Goal: Navigation & Orientation: Go to known website

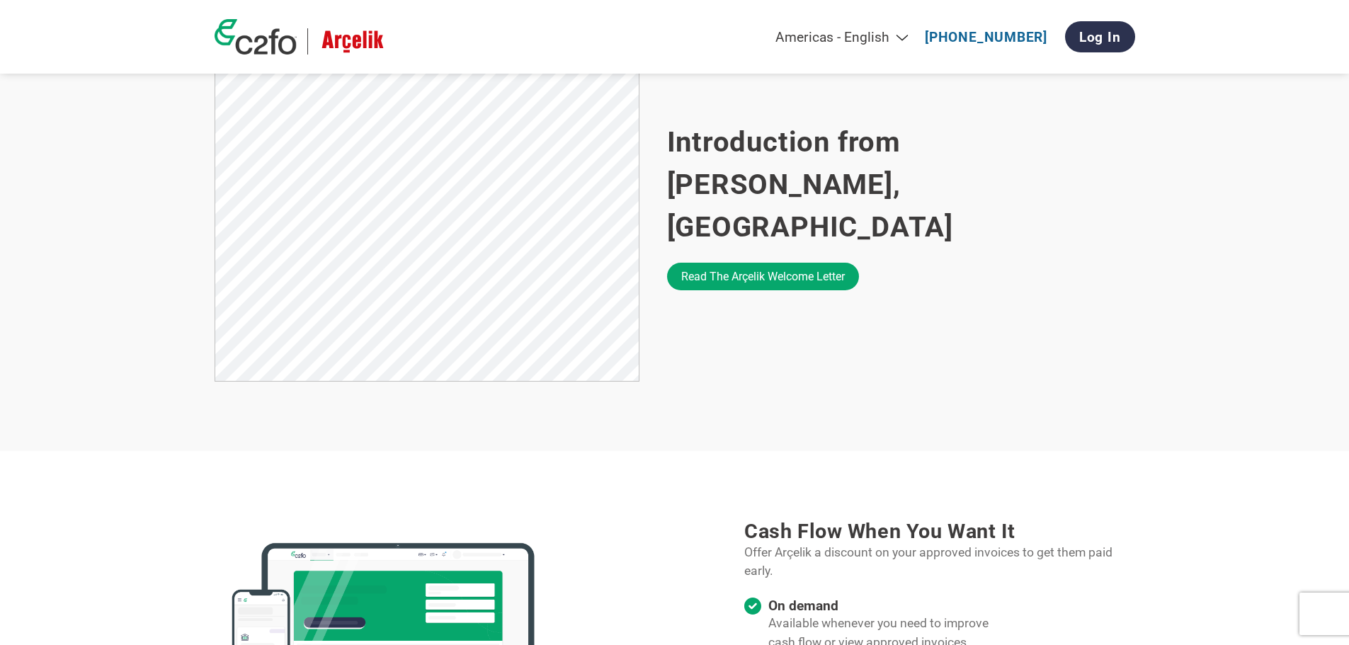
scroll to position [907, 0]
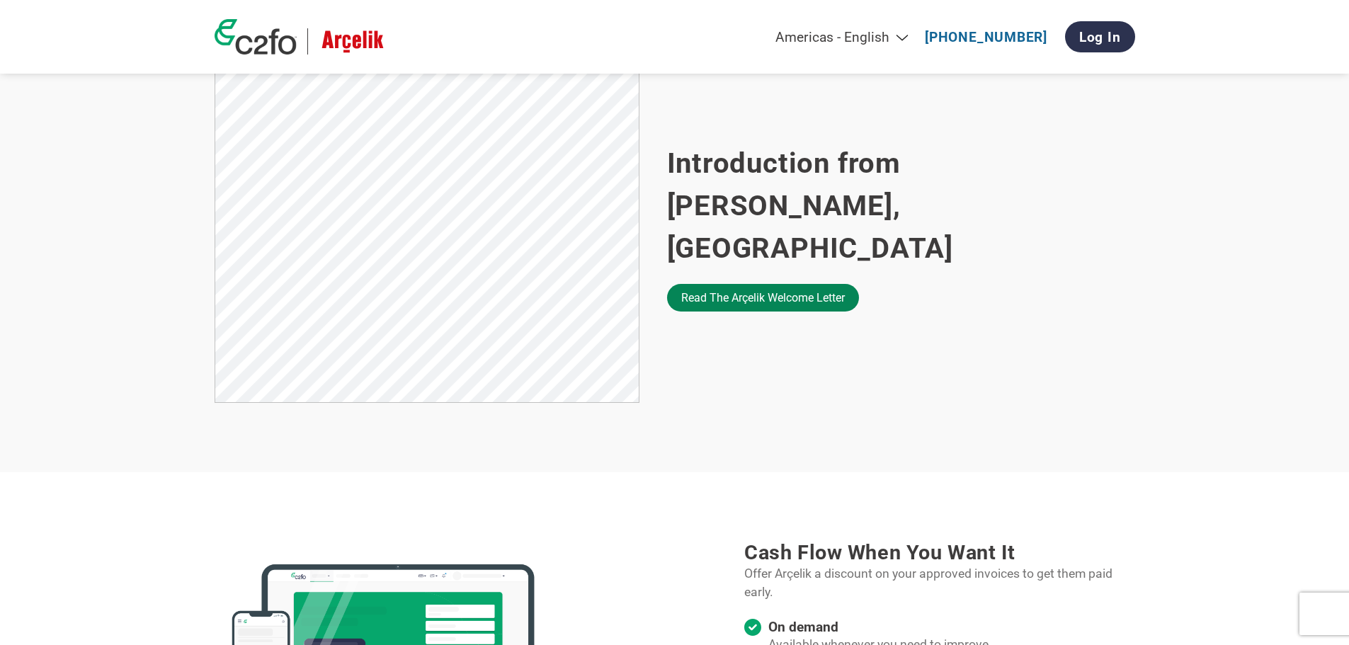
click at [744, 284] on link "Read the Arçelik welcome letter" at bounding box center [763, 298] width 192 height 28
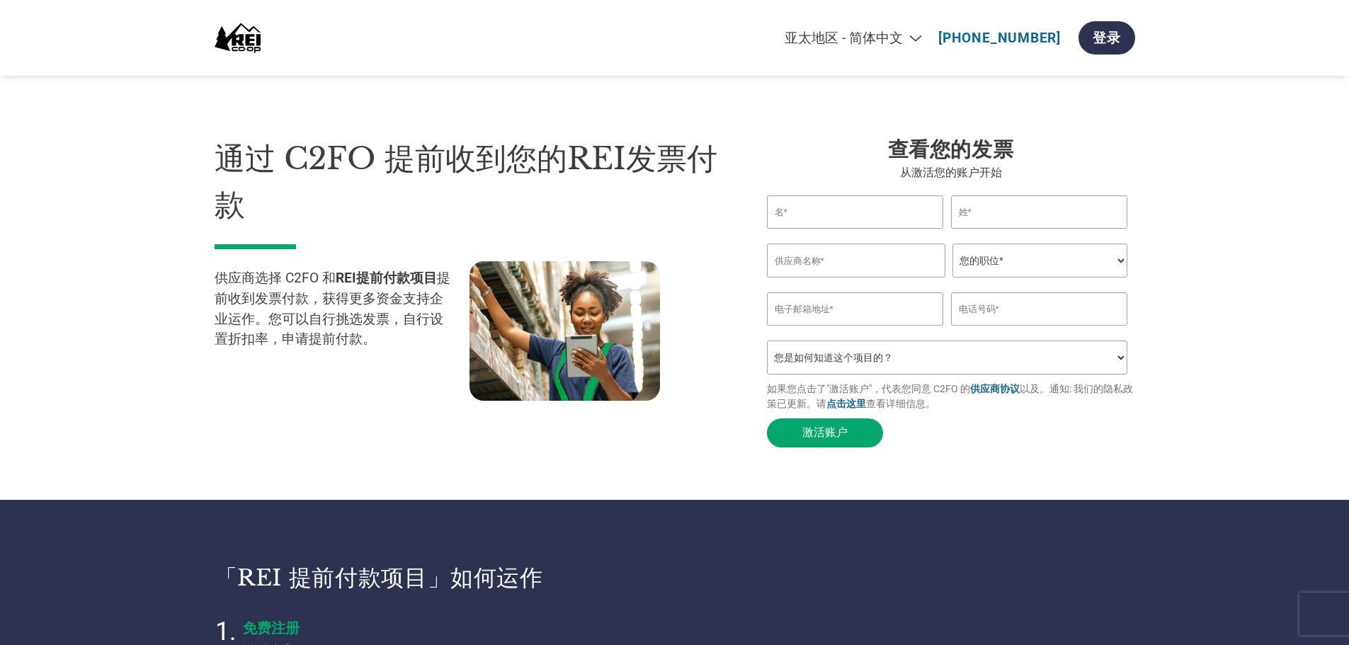
click at [859, 39] on select "Americas - English Américas - Español Américas - Português Amériques - Français…" at bounding box center [766, 38] width 328 height 16
select select "en-US"
click at [694, 30] on select "Americas - English Américas - Español Américas - Português Amériques - Français…" at bounding box center [766, 38] width 328 height 16
click at [801, 46] on select "Americas - English Américas - Español [GEOGRAPHIC_DATA] - Português [GEOGRAPHIC…" at bounding box center [766, 38] width 328 height 16
click at [631, 30] on select "Americas - English Américas - Español [GEOGRAPHIC_DATA] - Português [GEOGRAPHIC…" at bounding box center [766, 38] width 328 height 16
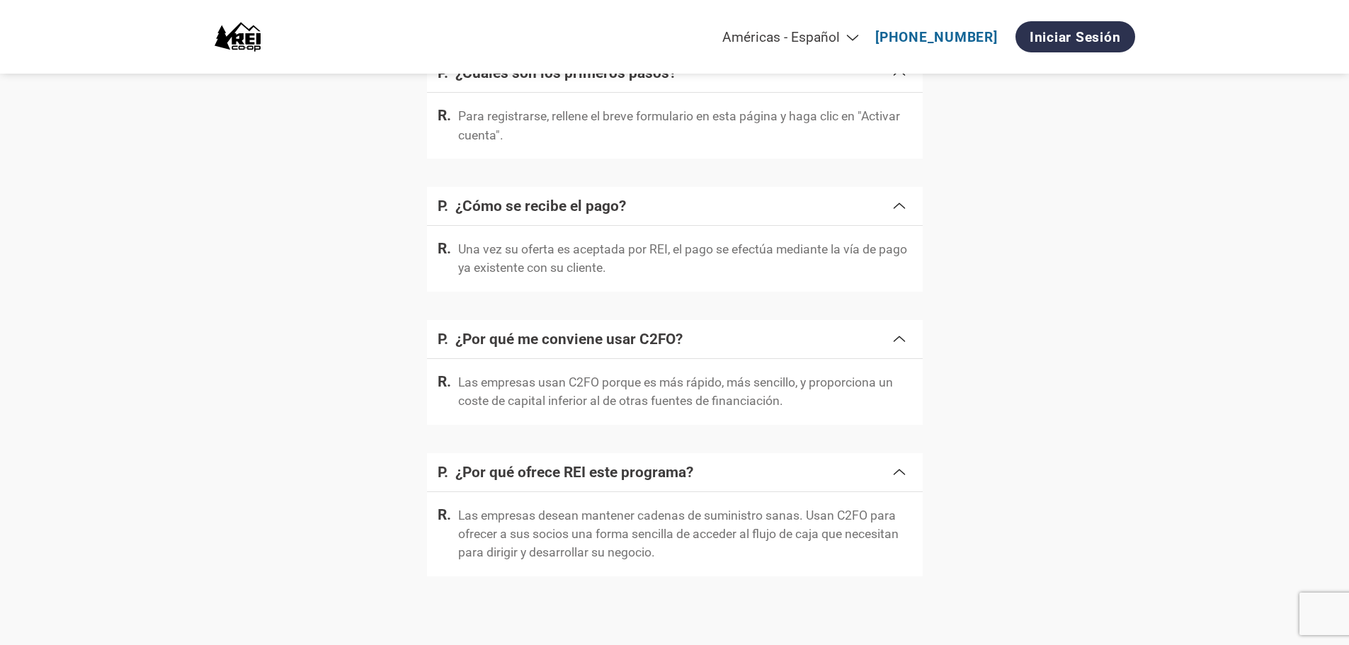
scroll to position [1345, 0]
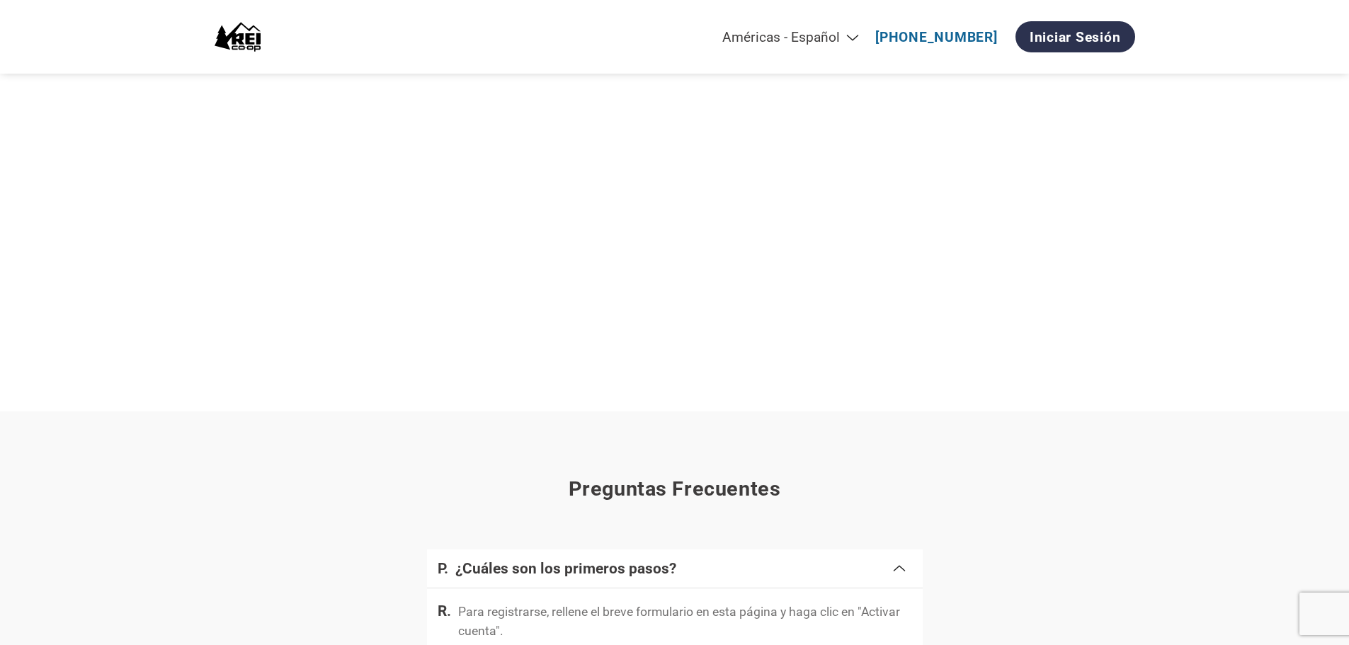
click at [733, 35] on select "Americas - English Américas - Español [GEOGRAPHIC_DATA] - Português [GEOGRAPHIC…" at bounding box center [703, 37] width 328 height 16
click at [658, 29] on select "Americas - English Américas - Español [GEOGRAPHIC_DATA] - Português [GEOGRAPHIC…" at bounding box center [703, 37] width 328 height 16
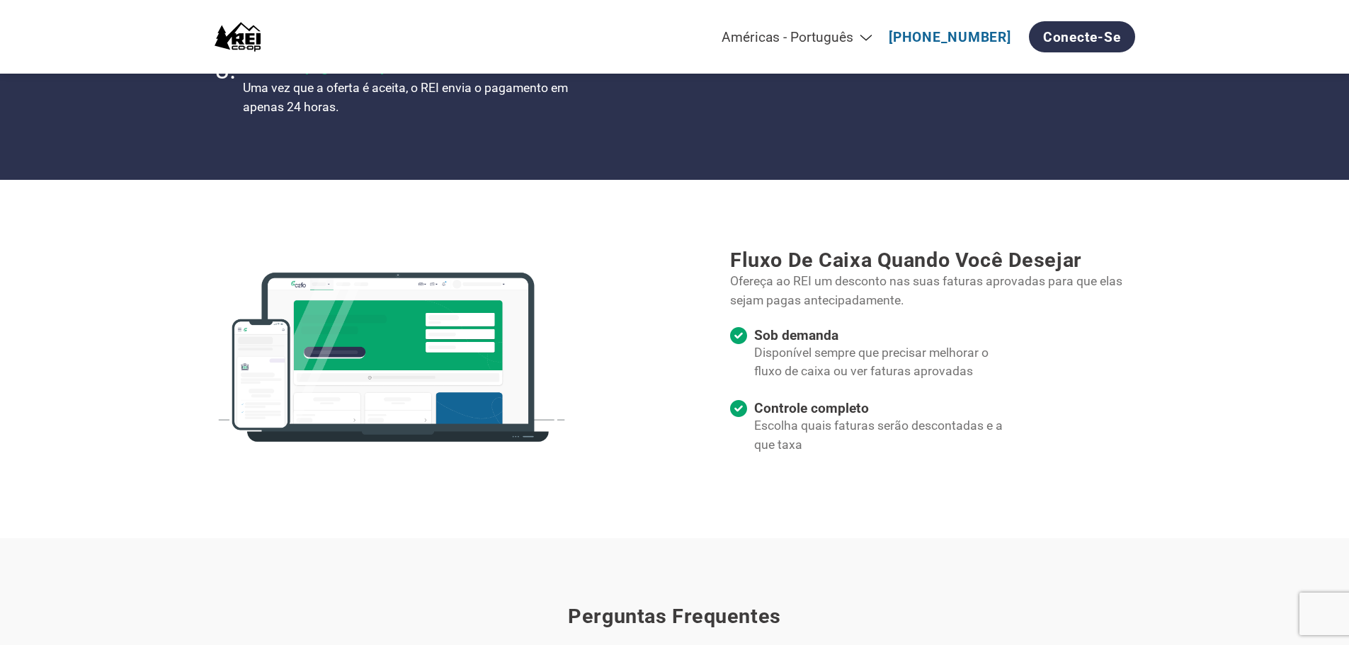
scroll to position [991, 0]
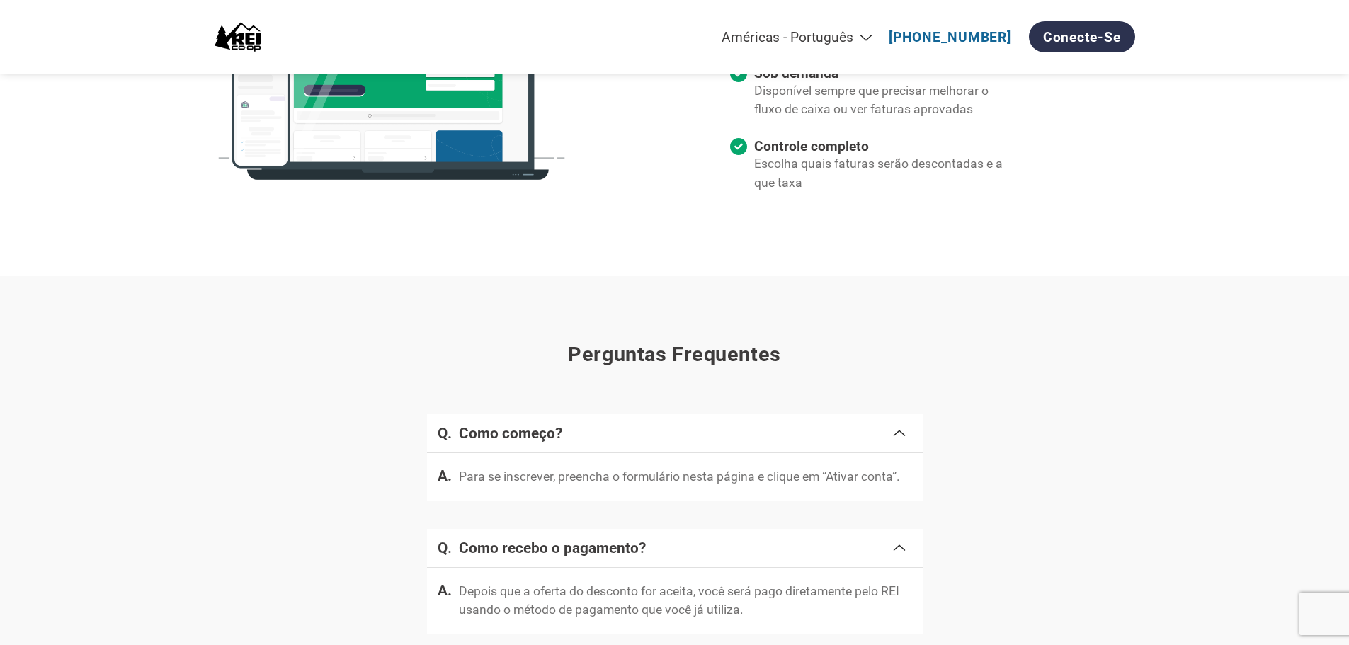
click at [731, 30] on select "Americas - English Américas - Español [GEOGRAPHIC_DATA] - Português [GEOGRAPHIC…" at bounding box center [717, 37] width 328 height 16
click at [660, 29] on select "Americas - English Américas - Español [GEOGRAPHIC_DATA] - Português [GEOGRAPHIC…" at bounding box center [717, 37] width 328 height 16
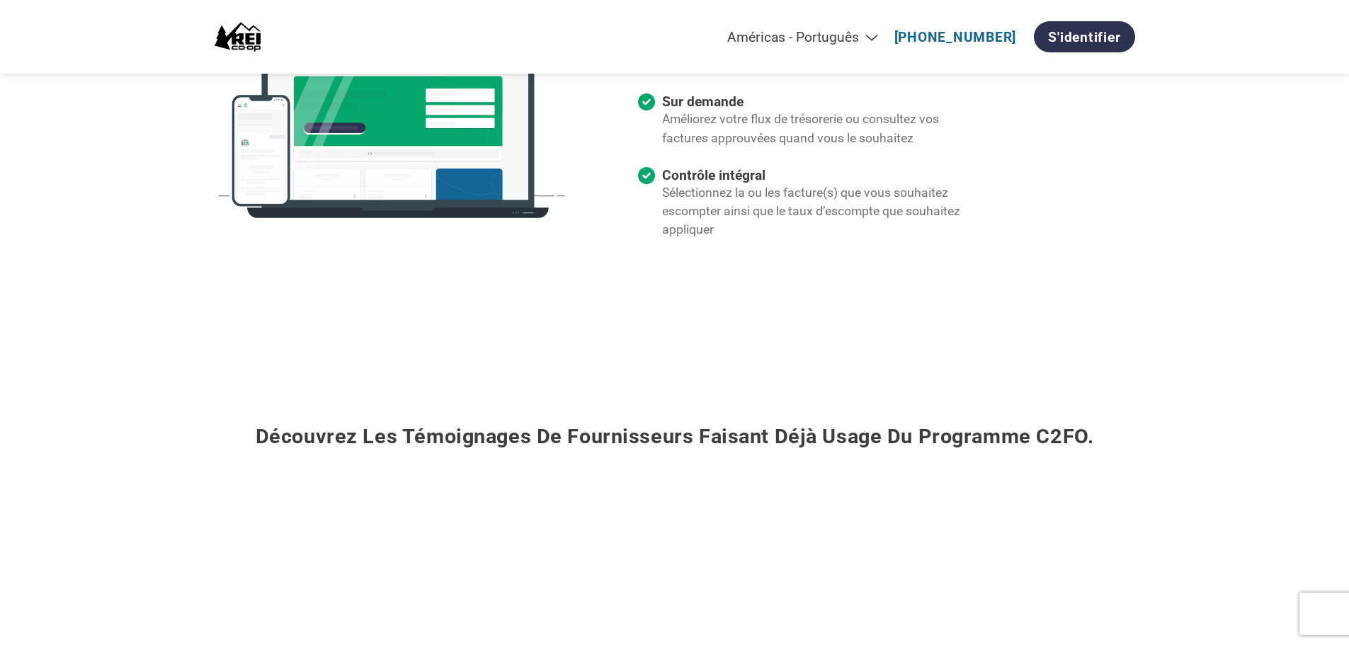
scroll to position [1062, 0]
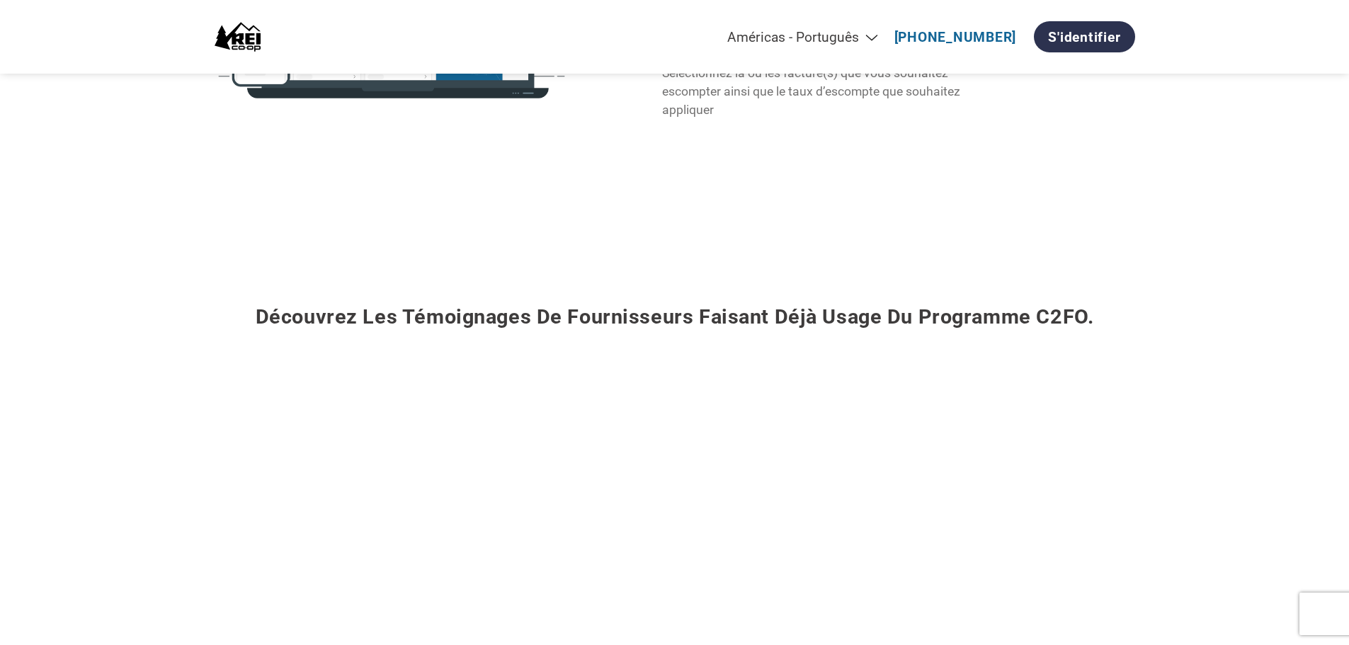
click at [751, 44] on select "Americas - English Américas - Español [GEOGRAPHIC_DATA] - Português [GEOGRAPHIC…" at bounding box center [723, 37] width 328 height 16
click at [687, 29] on select "Americas - English Américas - Español [GEOGRAPHIC_DATA] - Português [GEOGRAPHIC…" at bounding box center [723, 37] width 328 height 16
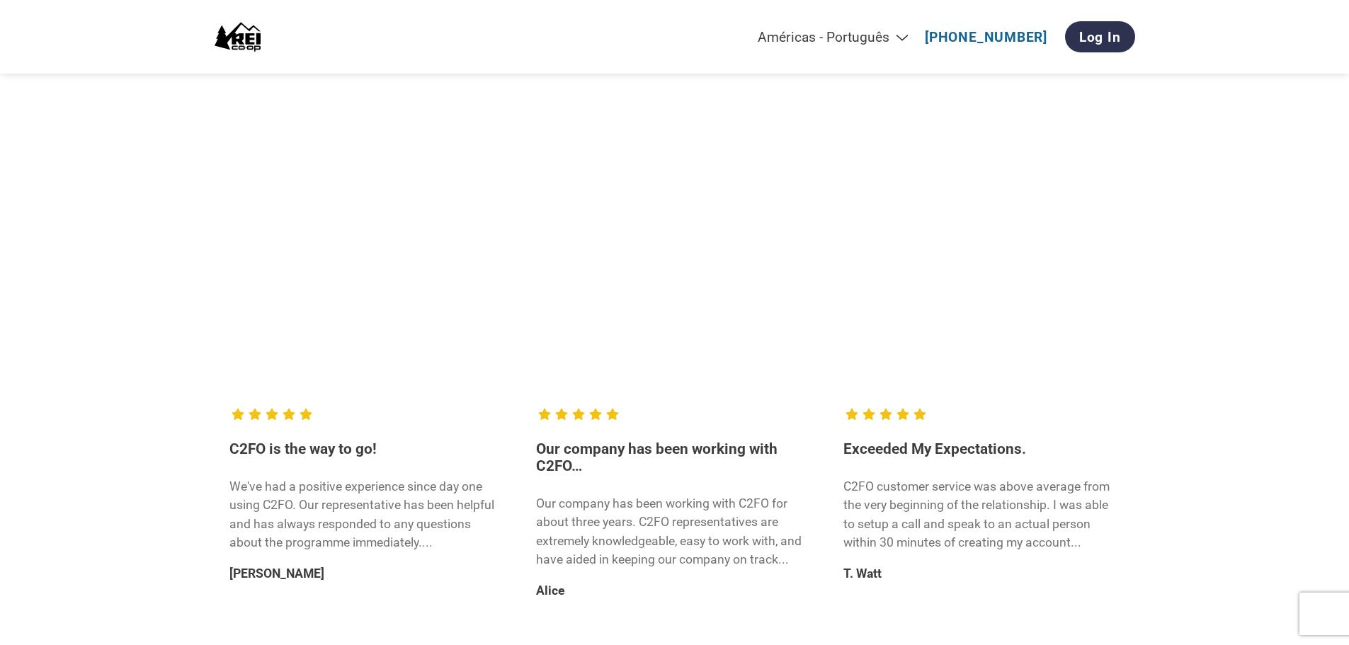
scroll to position [850, 0]
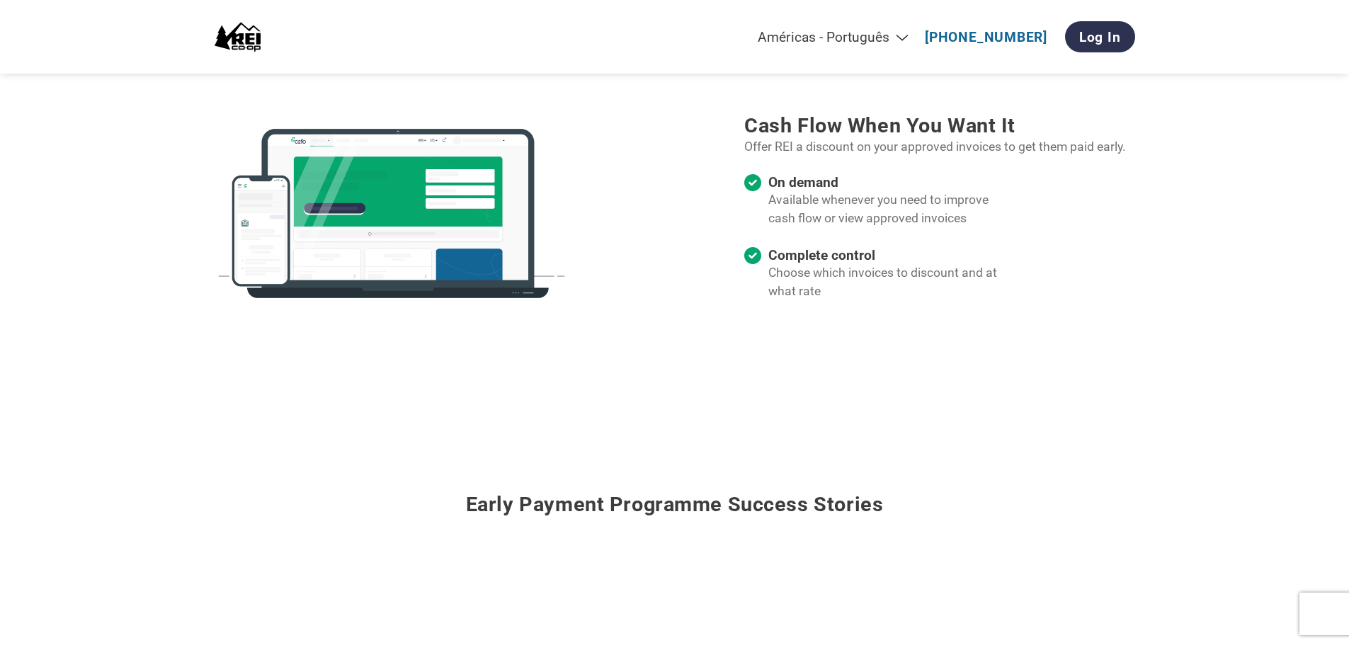
click at [796, 35] on select "Americas - English Américas - Español [GEOGRAPHIC_DATA] - Português [GEOGRAPHIC…" at bounding box center [753, 37] width 328 height 16
click at [645, 29] on select "Americas - English Américas - Español [GEOGRAPHIC_DATA] - Português [GEOGRAPHIC…" at bounding box center [753, 37] width 328 height 16
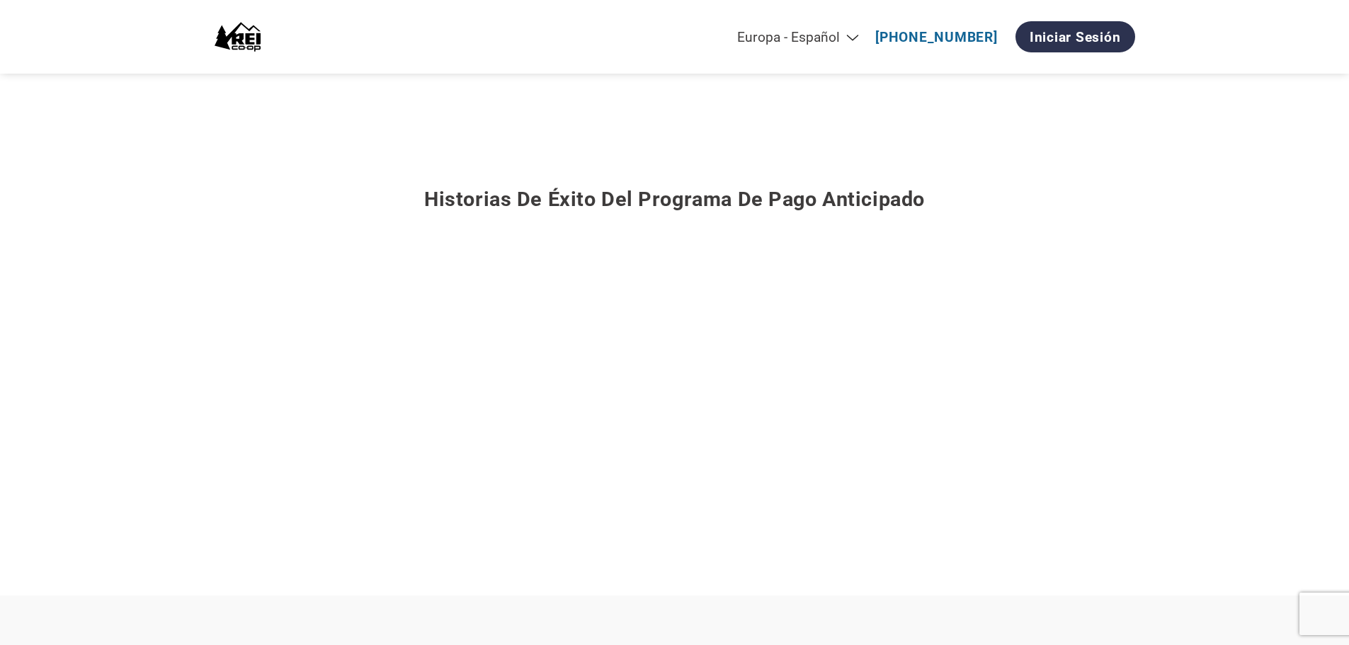
scroll to position [991, 0]
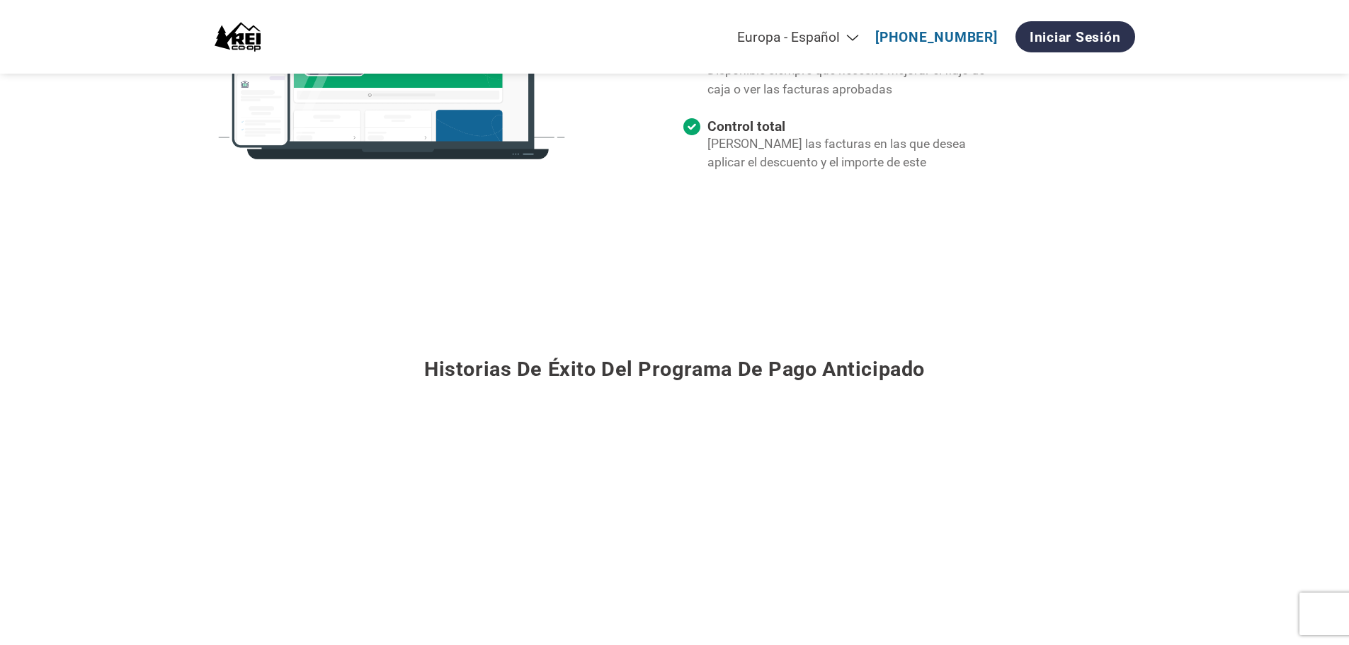
click at [793, 39] on select "Americas - English Américas - Español [GEOGRAPHIC_DATA] - Português [GEOGRAPHIC…" at bounding box center [703, 37] width 328 height 16
click at [660, 29] on select "Americas - English Américas - Español [GEOGRAPHIC_DATA] - Português [GEOGRAPHIC…" at bounding box center [703, 37] width 328 height 16
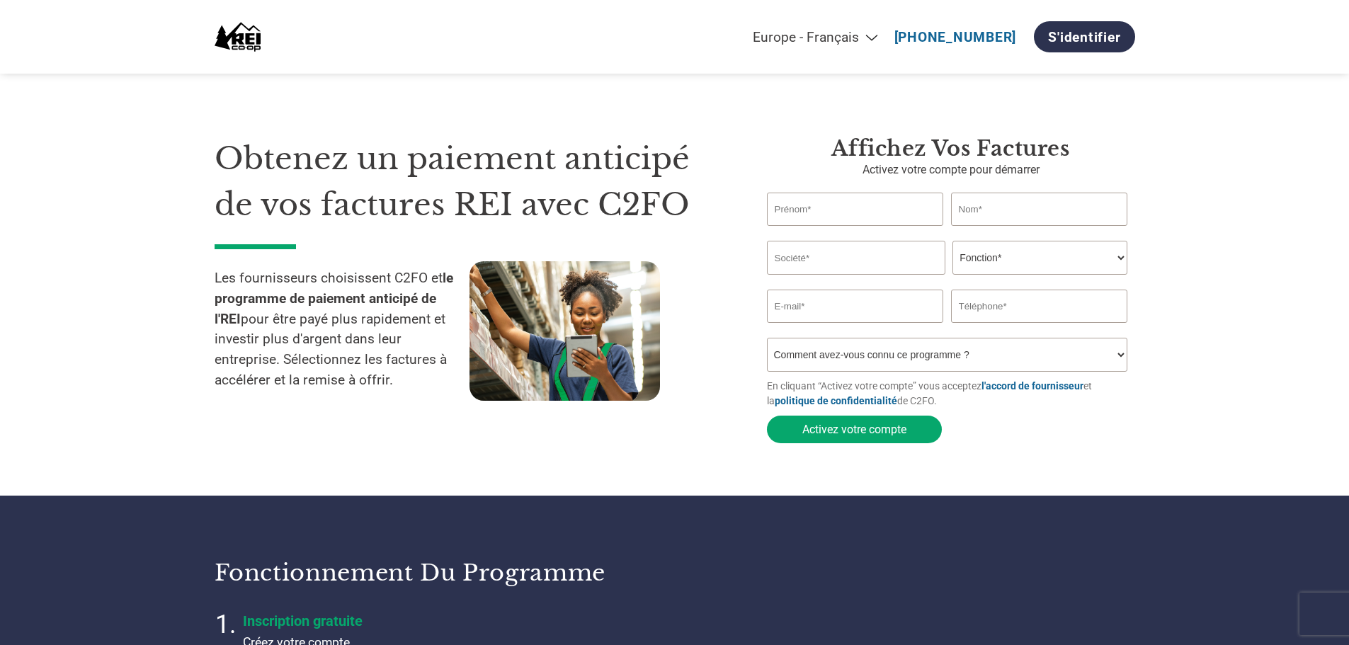
click at [732, 43] on select "Americas - English Américas - Español [GEOGRAPHIC_DATA] - Português [GEOGRAPHIC…" at bounding box center [723, 37] width 328 height 16
click at [674, 29] on select "Americas - English Américas - Español [GEOGRAPHIC_DATA] - Português [GEOGRAPHIC…" at bounding box center [723, 37] width 328 height 16
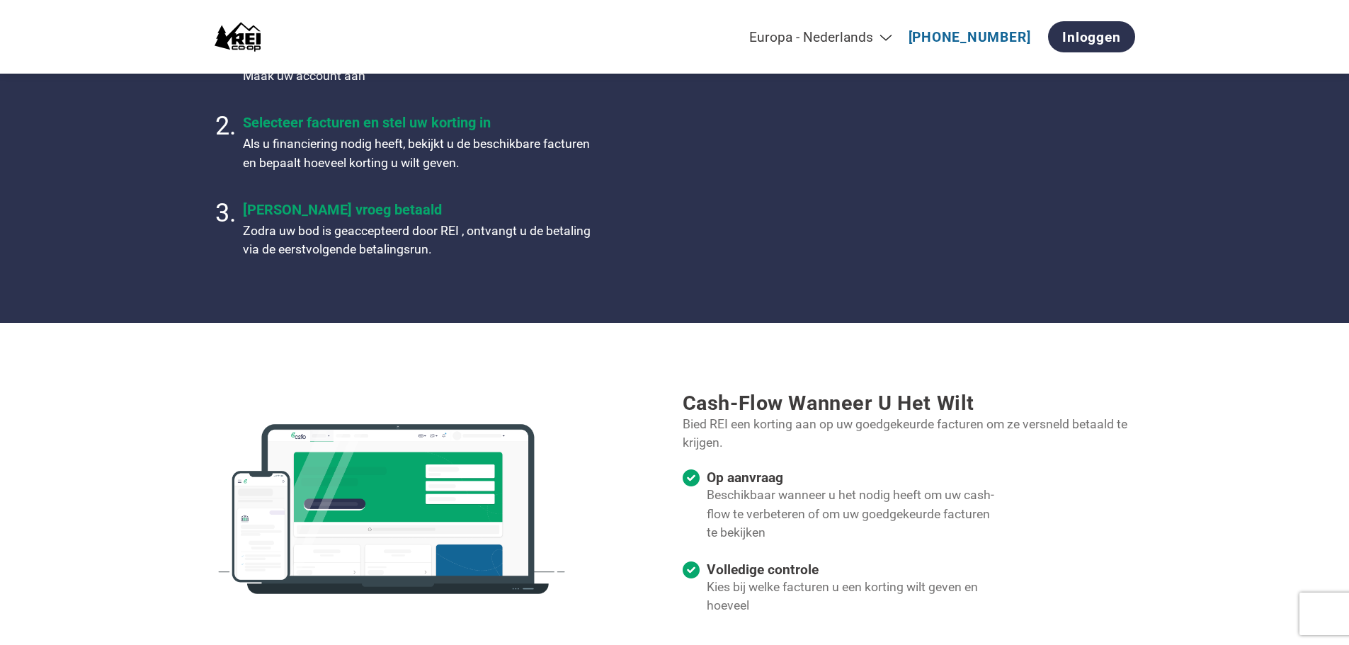
scroll to position [142, 0]
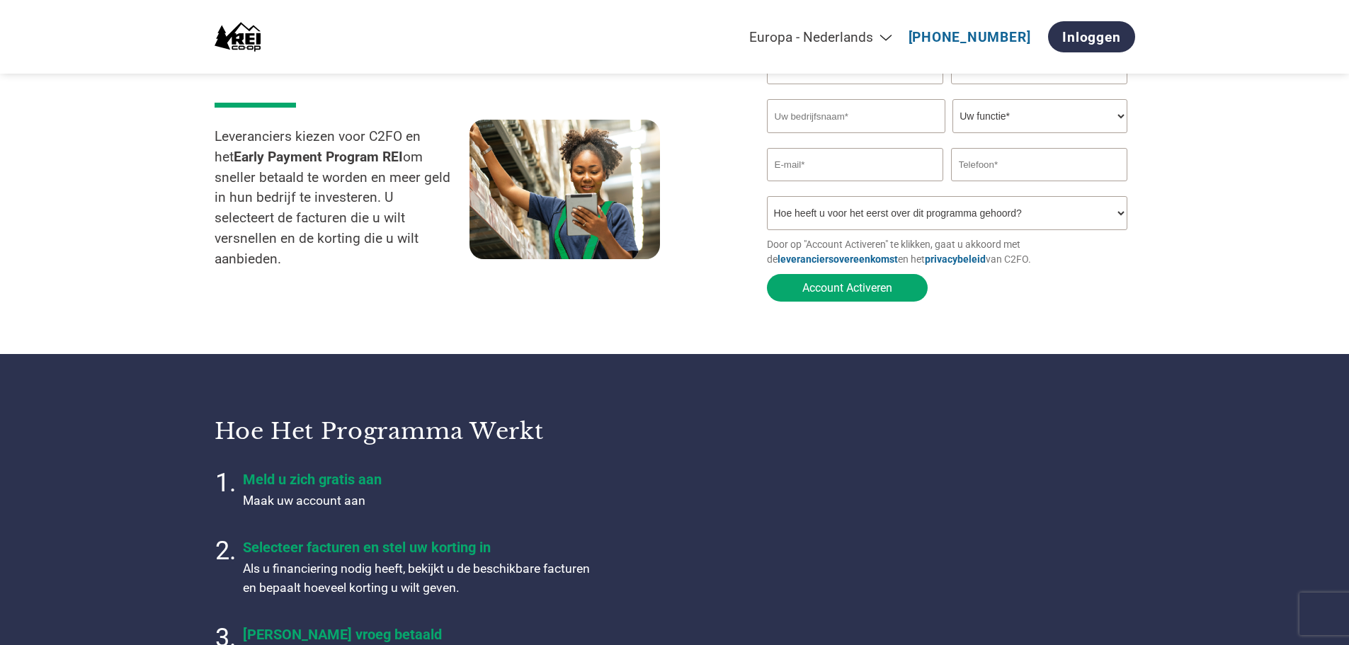
click at [777, 44] on select "Americas - English Américas - Español [GEOGRAPHIC_DATA] - Português [GEOGRAPHIC…" at bounding box center [737, 37] width 328 height 16
click at [665, 29] on select "Americas - English Américas - Español [GEOGRAPHIC_DATA] - Português [GEOGRAPHIC…" at bounding box center [737, 37] width 328 height 16
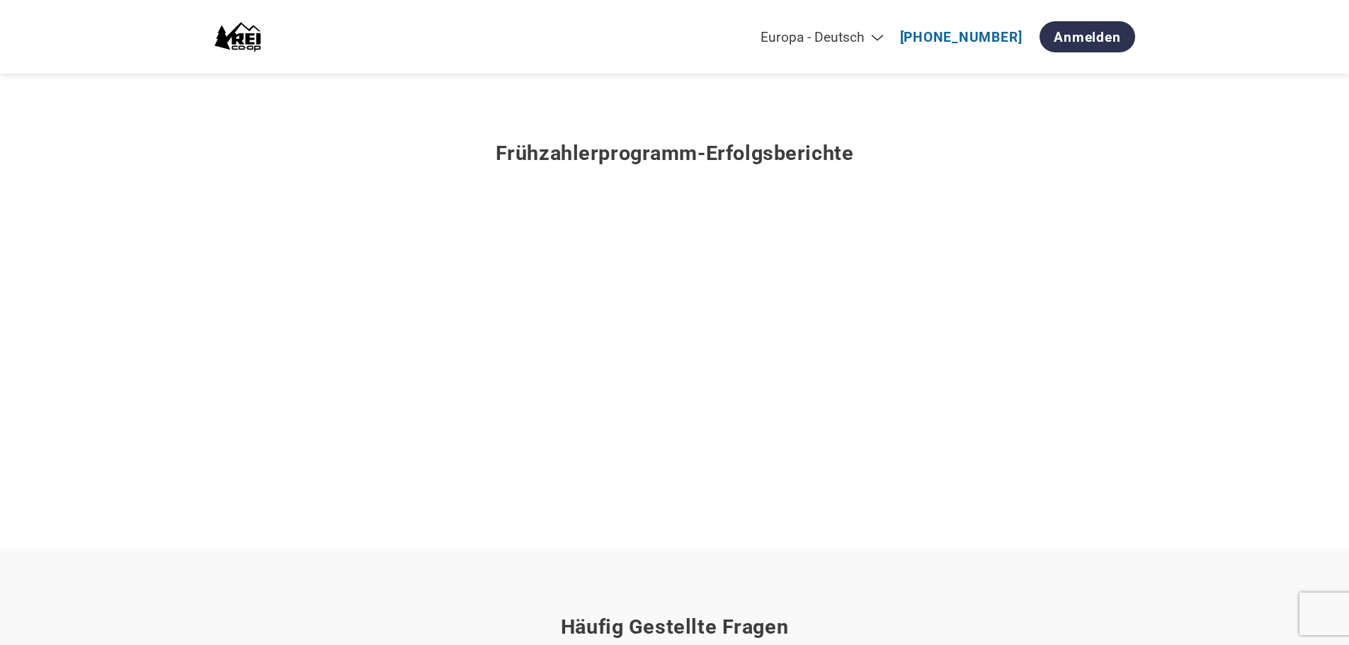
scroll to position [1416, 0]
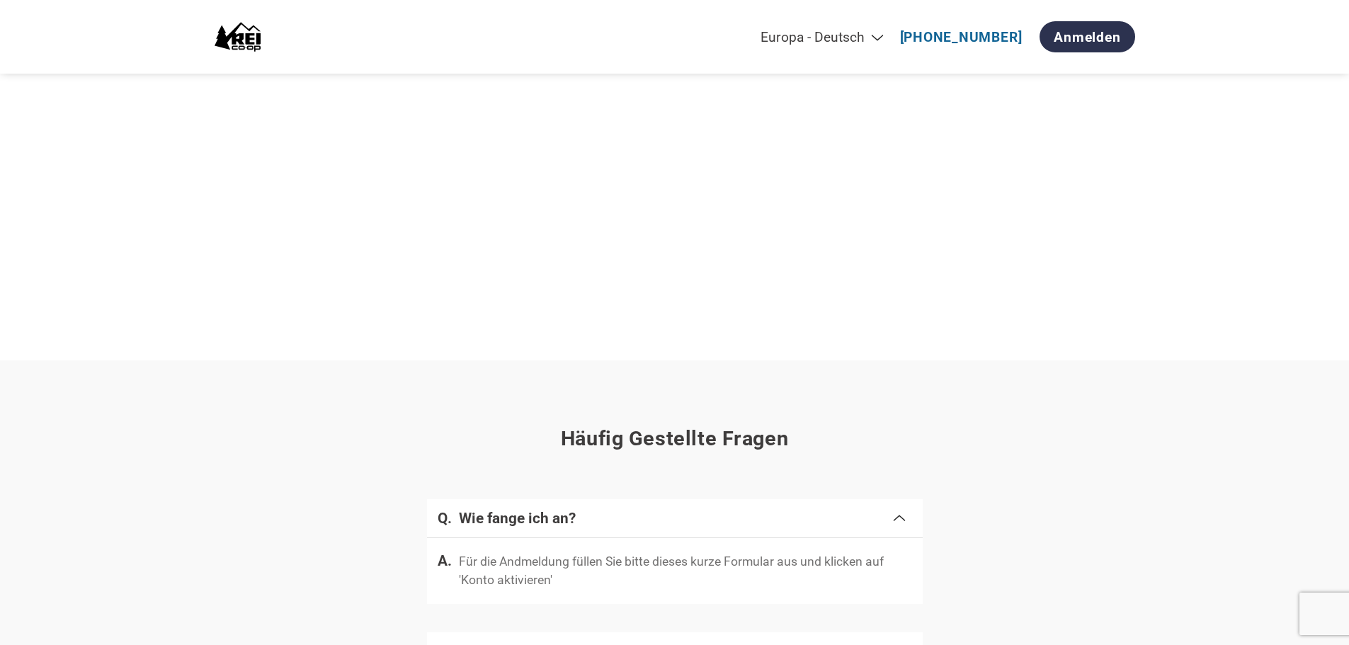
click at [784, 37] on select "Americas - English Américas - Español [GEOGRAPHIC_DATA] - Português [GEOGRAPHIC…" at bounding box center [728, 37] width 328 height 16
click at [674, 29] on select "Americas - English Américas - Español [GEOGRAPHIC_DATA] - Português [GEOGRAPHIC…" at bounding box center [728, 37] width 328 height 16
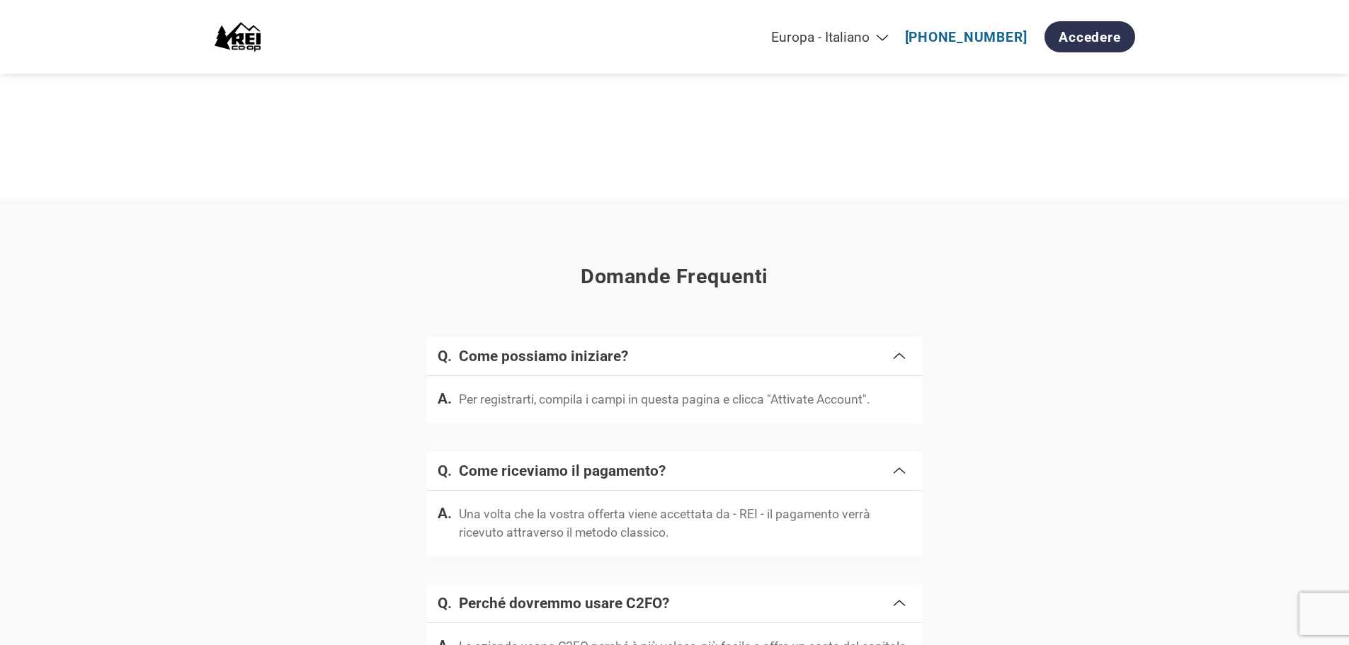
scroll to position [1873, 0]
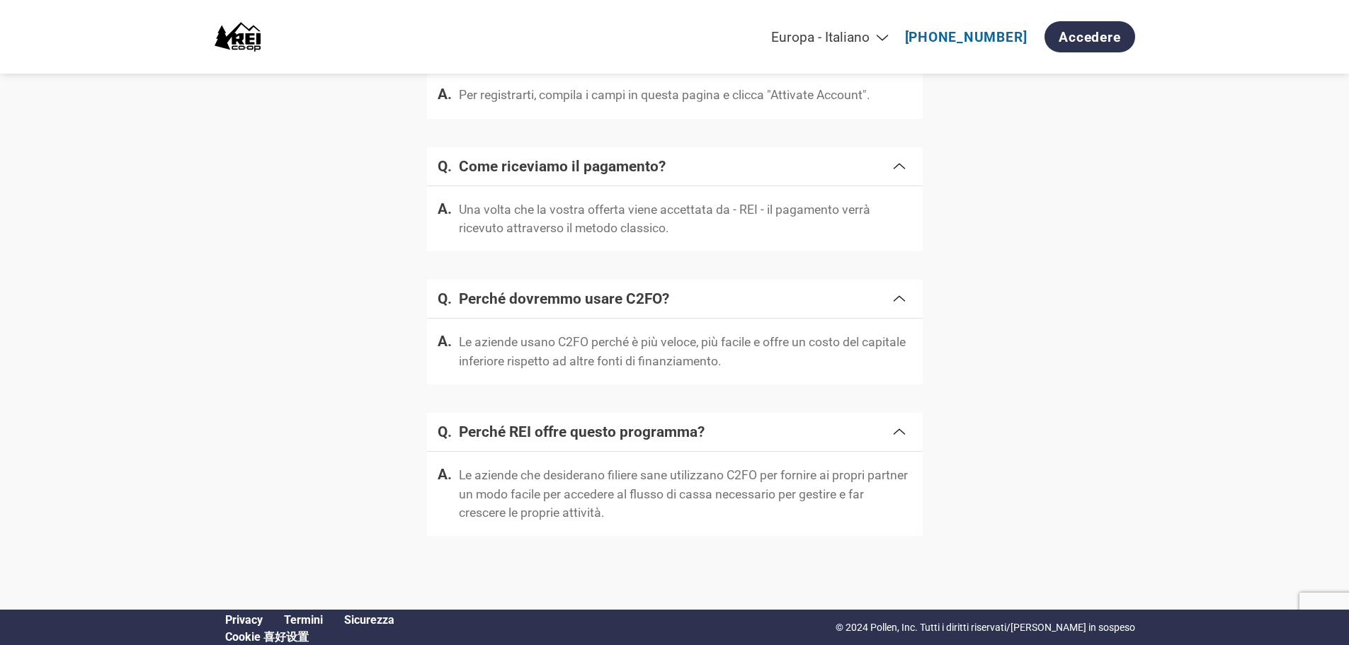
click at [752, 23] on div "Americas - English Américas - Español [GEOGRAPHIC_DATA] - Português [GEOGRAPHIC…" at bounding box center [845, 36] width 580 height 45
click at [746, 46] on div "Americas - English Américas - Español [GEOGRAPHIC_DATA] - Português [GEOGRAPHIC…" at bounding box center [845, 36] width 580 height 45
click at [817, 44] on select "Americas - English Américas - Español [GEOGRAPHIC_DATA] - Português [GEOGRAPHIC…" at bounding box center [733, 37] width 328 height 16
click at [691, 29] on select "Americas - English Américas - Español [GEOGRAPHIC_DATA] - Português [GEOGRAPHIC…" at bounding box center [733, 37] width 328 height 16
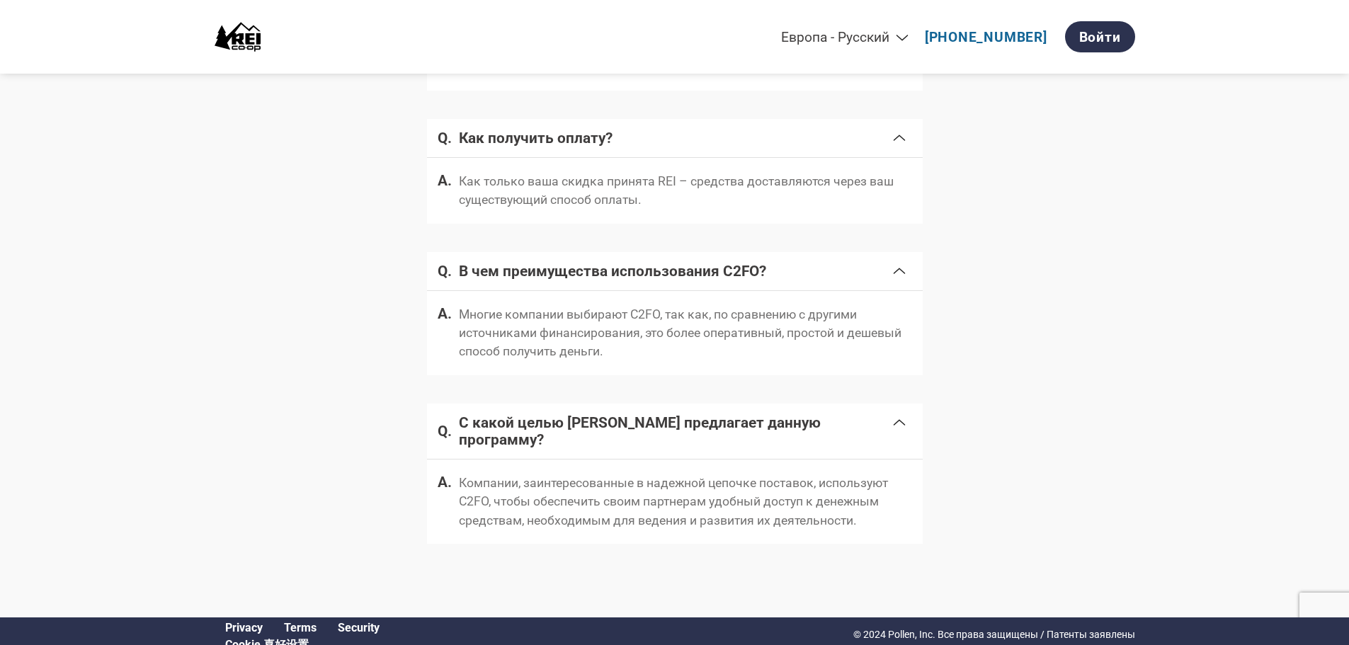
scroll to position [1435, 0]
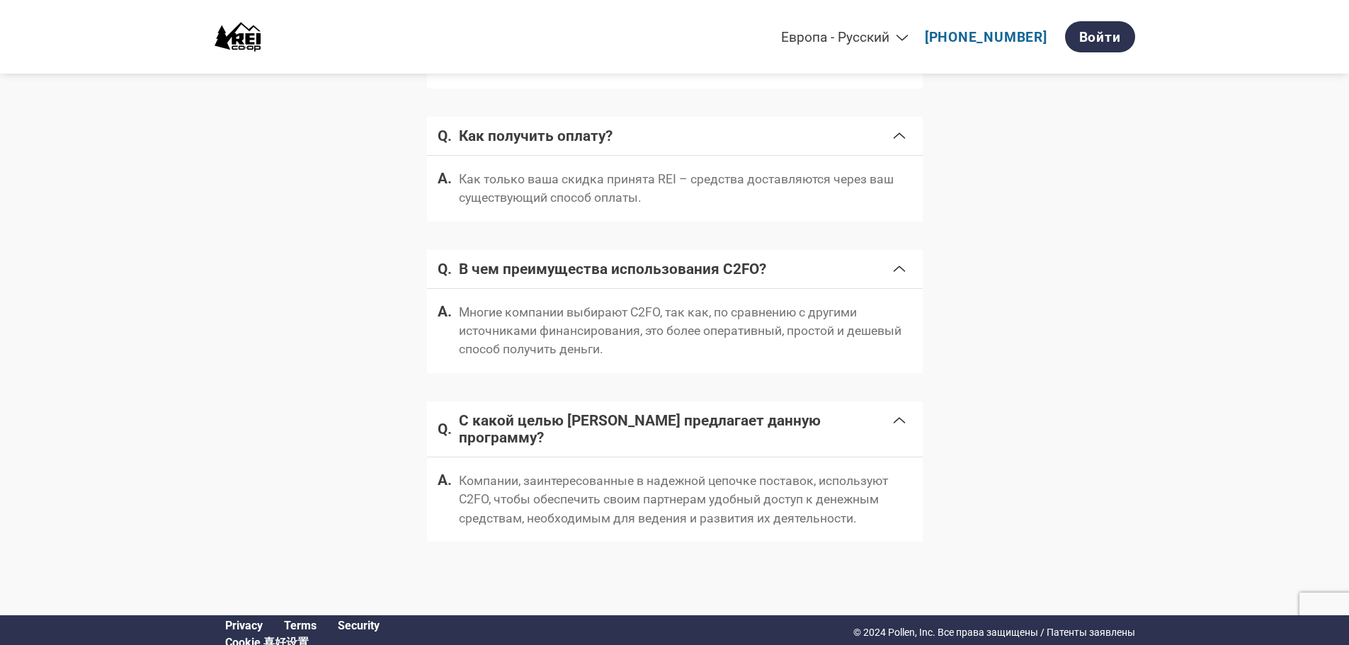
click at [779, 32] on select "Americas - English Américas - Español [GEOGRAPHIC_DATA] - Português [GEOGRAPHIC…" at bounding box center [753, 37] width 328 height 16
click at [633, 29] on select "Americas - English Américas - Español [GEOGRAPHIC_DATA] - Português [GEOGRAPHIC…" at bounding box center [753, 37] width 328 height 16
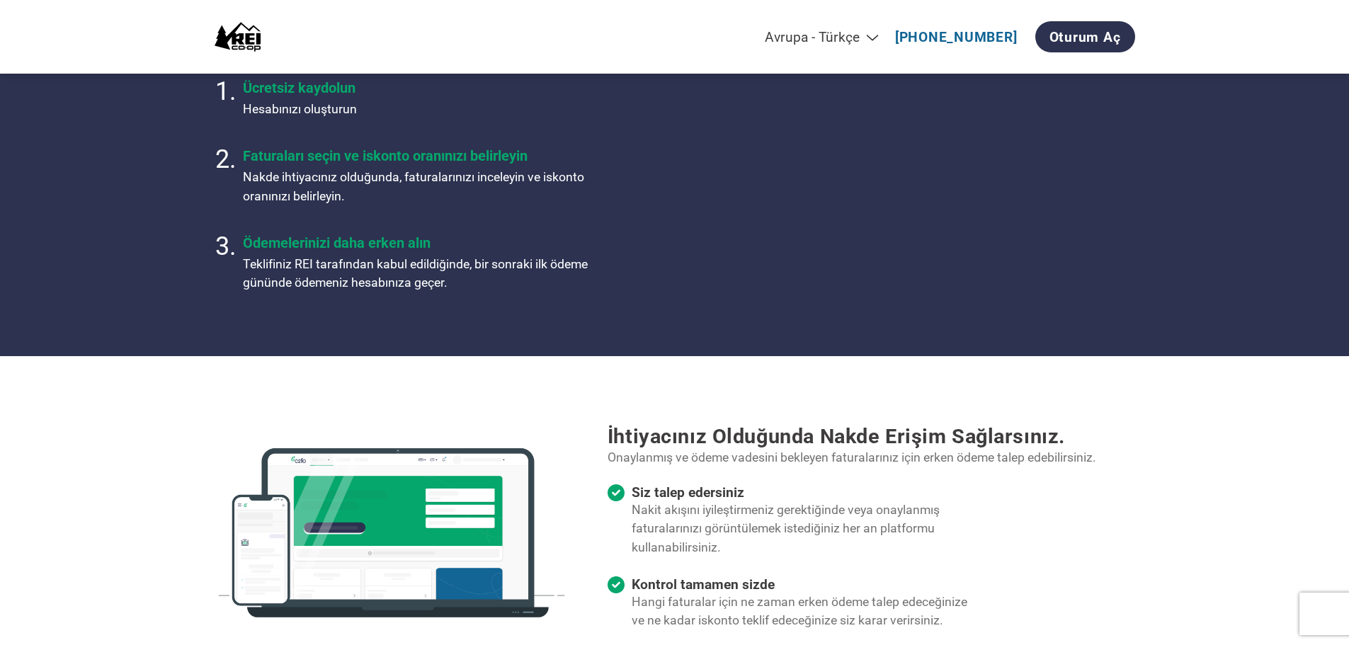
scroll to position [887, 0]
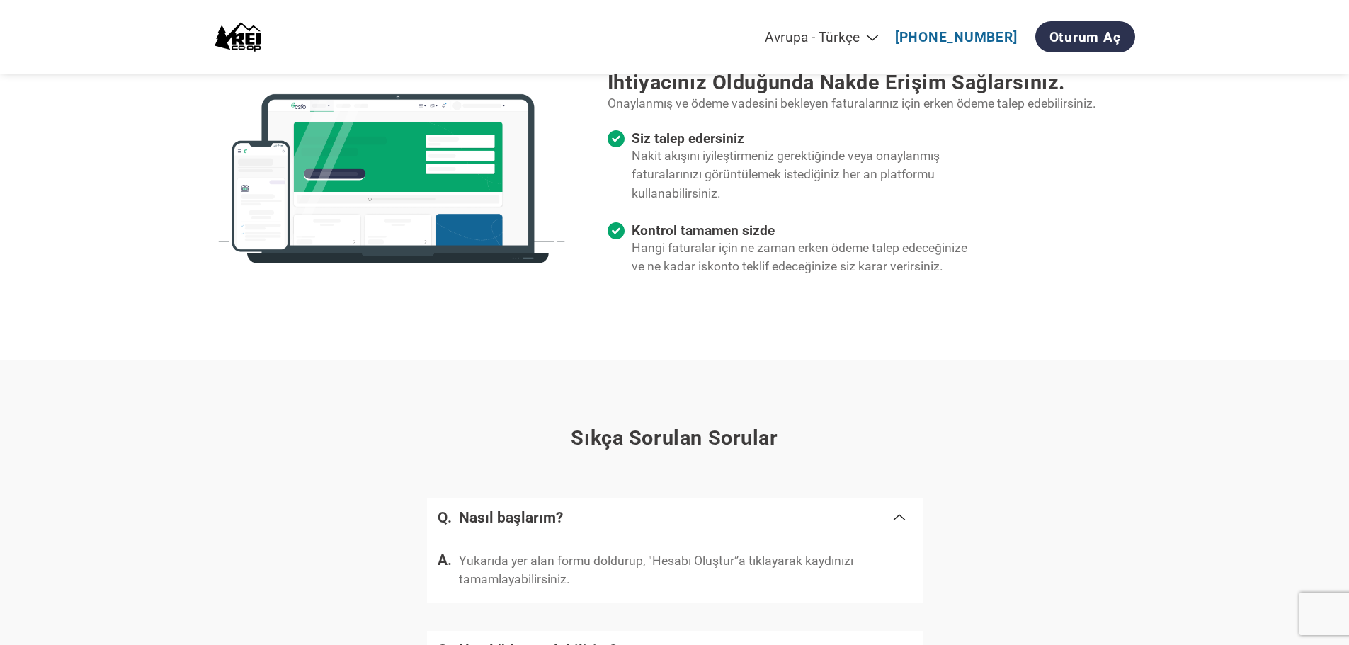
click at [801, 42] on select "Americas - English Américas - Español [GEOGRAPHIC_DATA] - Português [GEOGRAPHIC…" at bounding box center [723, 37] width 329 height 16
click at [686, 29] on select "Americas - English Américas - Español [GEOGRAPHIC_DATA] - Português [GEOGRAPHIC…" at bounding box center [723, 37] width 329 height 16
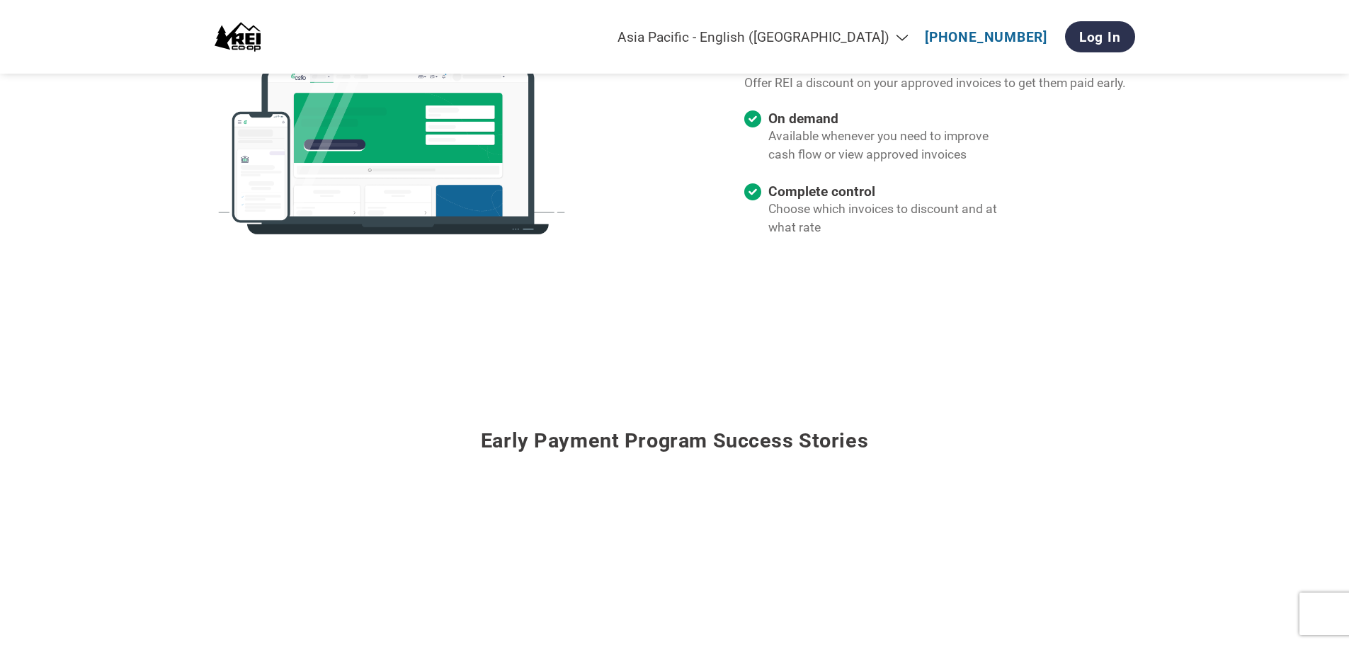
scroll to position [1062, 0]
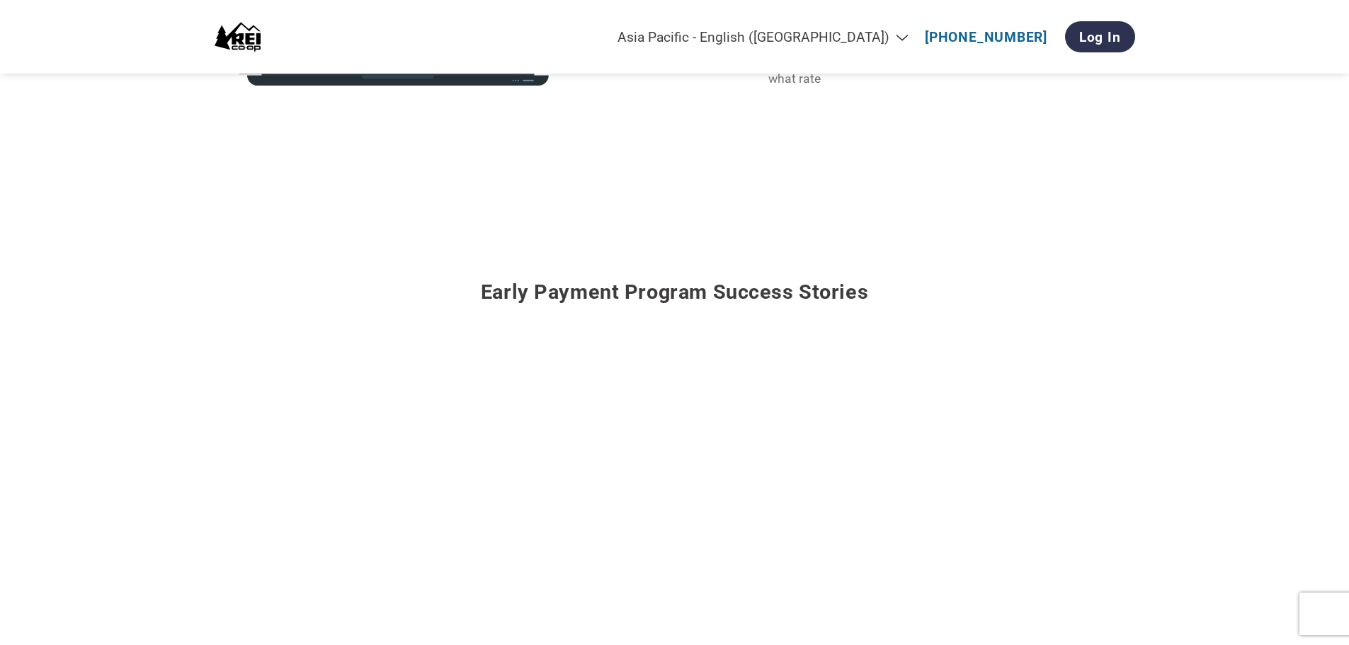
click at [792, 45] on select "Americas - English Américas - Español [GEOGRAPHIC_DATA] - Português [GEOGRAPHIC…" at bounding box center [753, 37] width 328 height 16
click at [542, 224] on section "Early payment program success stories I am totally satisfied with C2FO. The C2F…" at bounding box center [675, 577] width 988 height 799
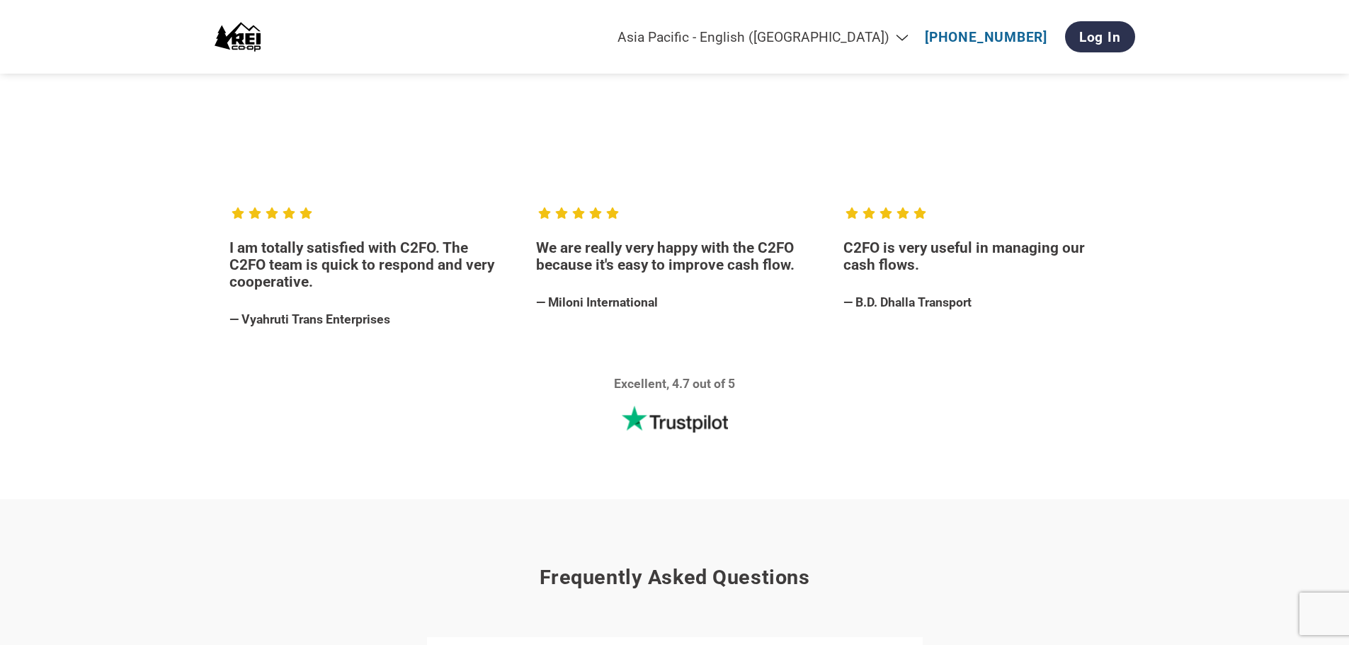
scroll to position [1557, 0]
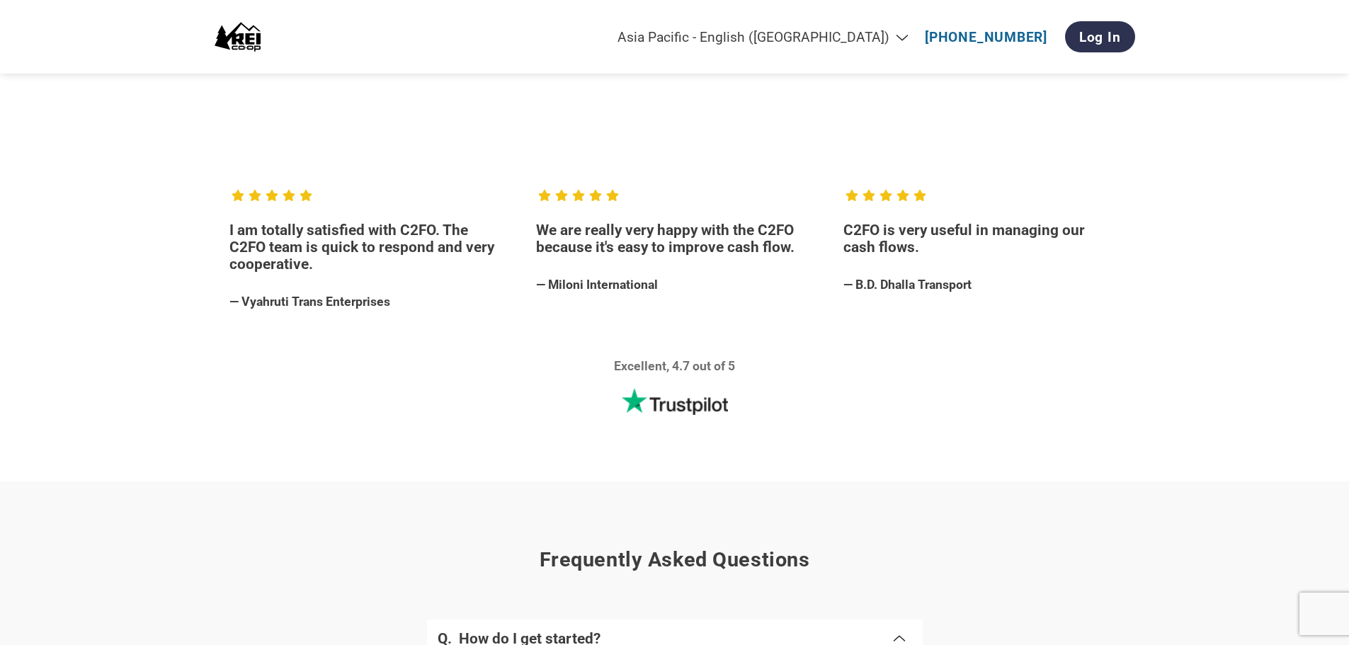
click at [768, 22] on div "Americas - English Américas - Español [GEOGRAPHIC_DATA] - Português [GEOGRAPHIC…" at bounding box center [854, 36] width 559 height 45
click at [768, 36] on select "Americas - English Américas - Español [GEOGRAPHIC_DATA] - Português [GEOGRAPHIC…" at bounding box center [753, 37] width 328 height 16
click at [687, 29] on select "Americas - English Américas - Español [GEOGRAPHIC_DATA] - Português [GEOGRAPHIC…" at bounding box center [753, 37] width 328 height 16
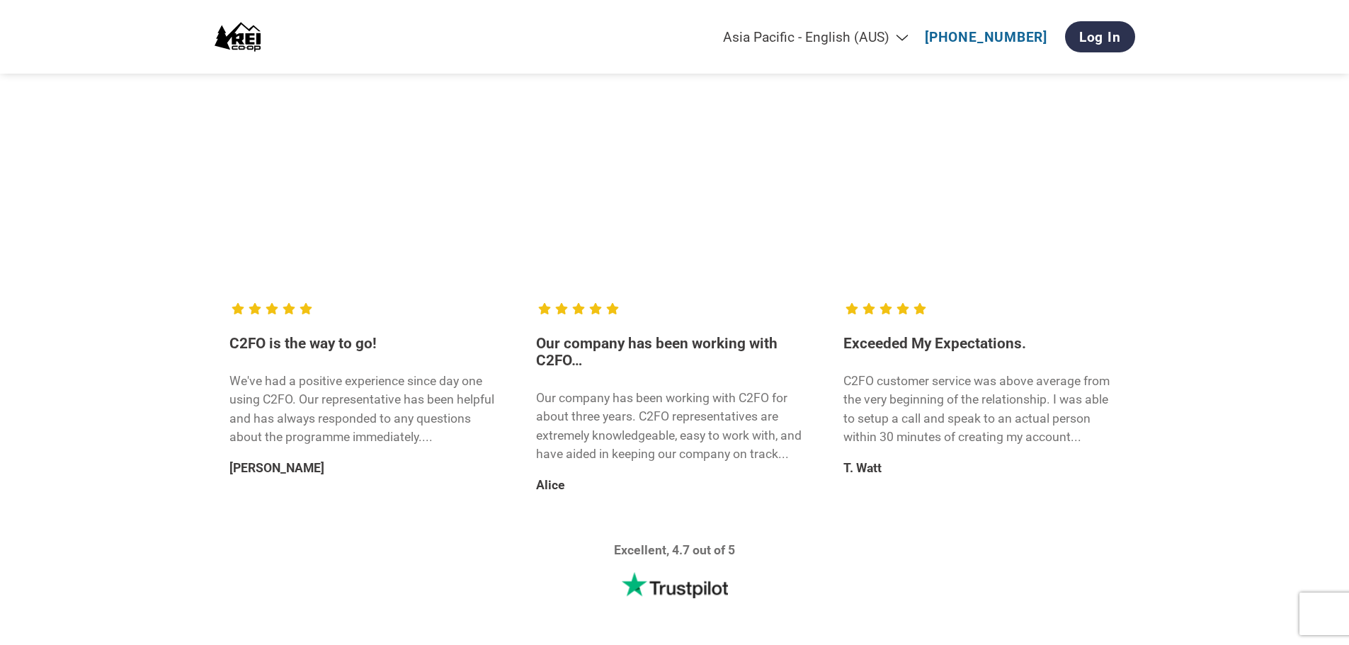
scroll to position [1699, 0]
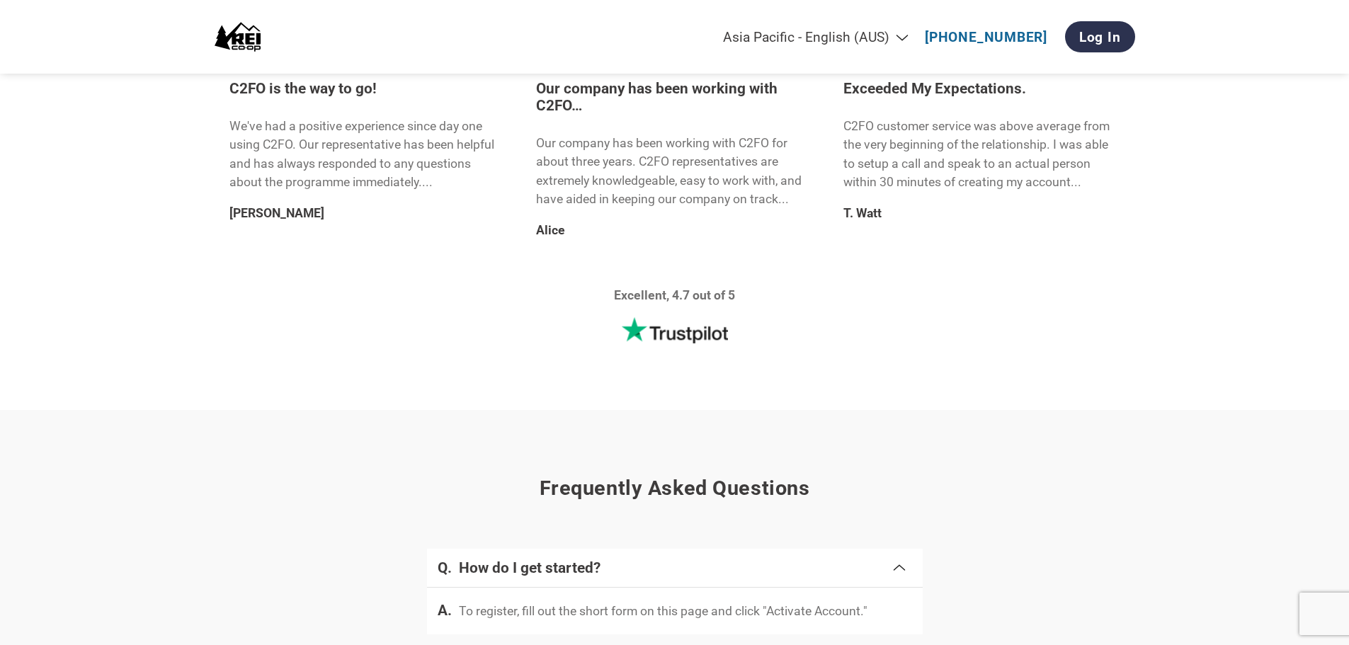
click at [777, 40] on select "Americas - English Américas - Español [GEOGRAPHIC_DATA] - Português [GEOGRAPHIC…" at bounding box center [753, 37] width 328 height 16
click at [589, 29] on select "Americas - English Américas - Español [GEOGRAPHIC_DATA] - Português [GEOGRAPHIC…" at bounding box center [753, 37] width 328 height 16
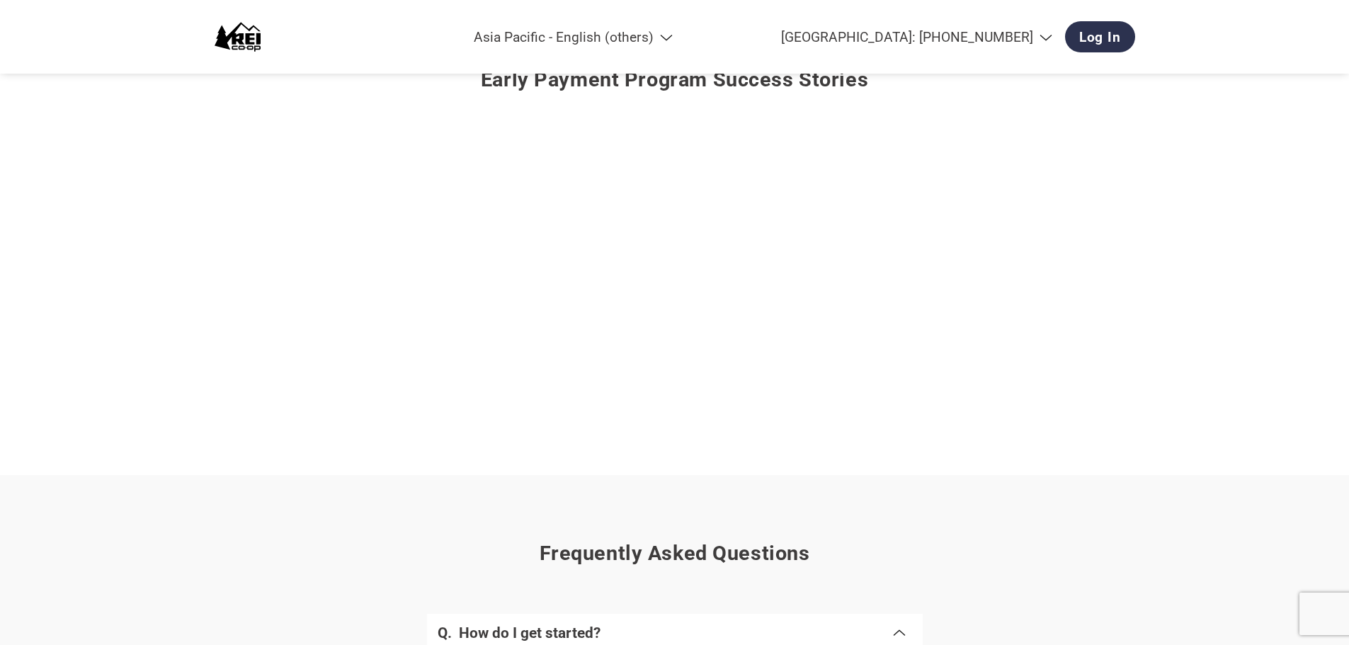
scroll to position [1770, 0]
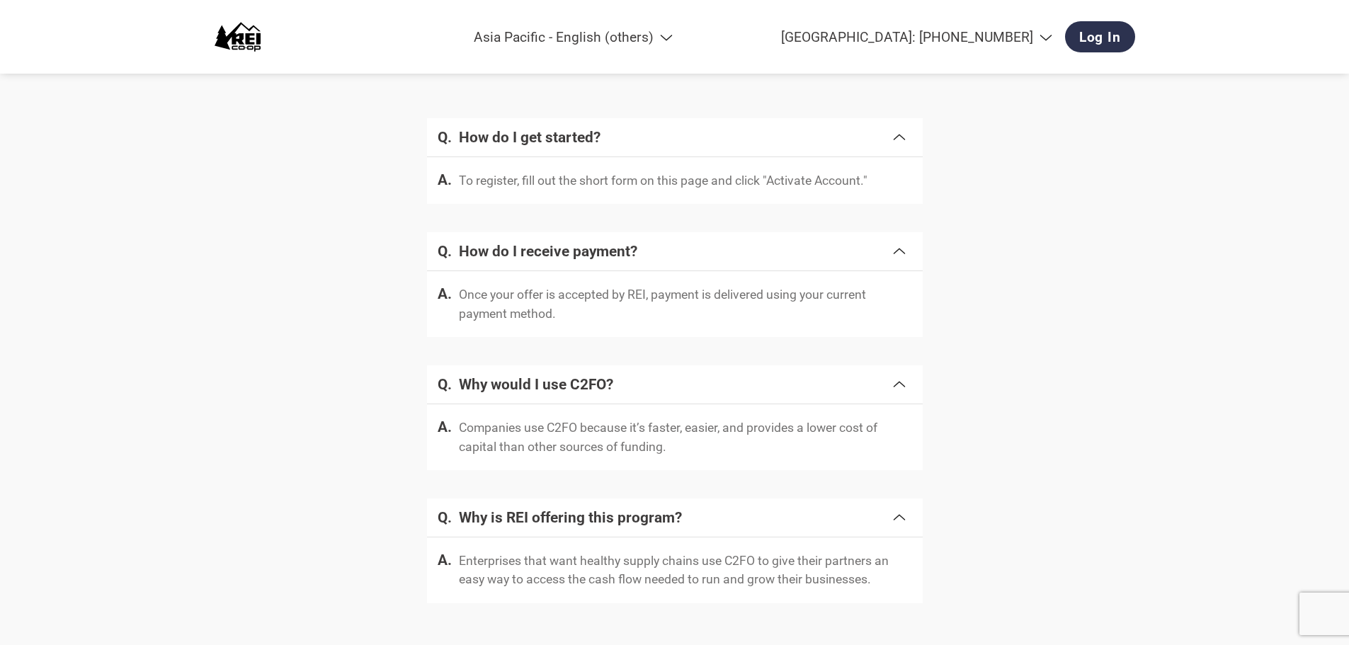
click at [622, 38] on select "Americas - English Américas - Español [GEOGRAPHIC_DATA] - Português [GEOGRAPHIC…" at bounding box center [517, 37] width 328 height 16
select select "zh-CN"
click at [682, 30] on select "Americas - English Américas - Español [GEOGRAPHIC_DATA] - Português [GEOGRAPHIC…" at bounding box center [517, 37] width 328 height 16
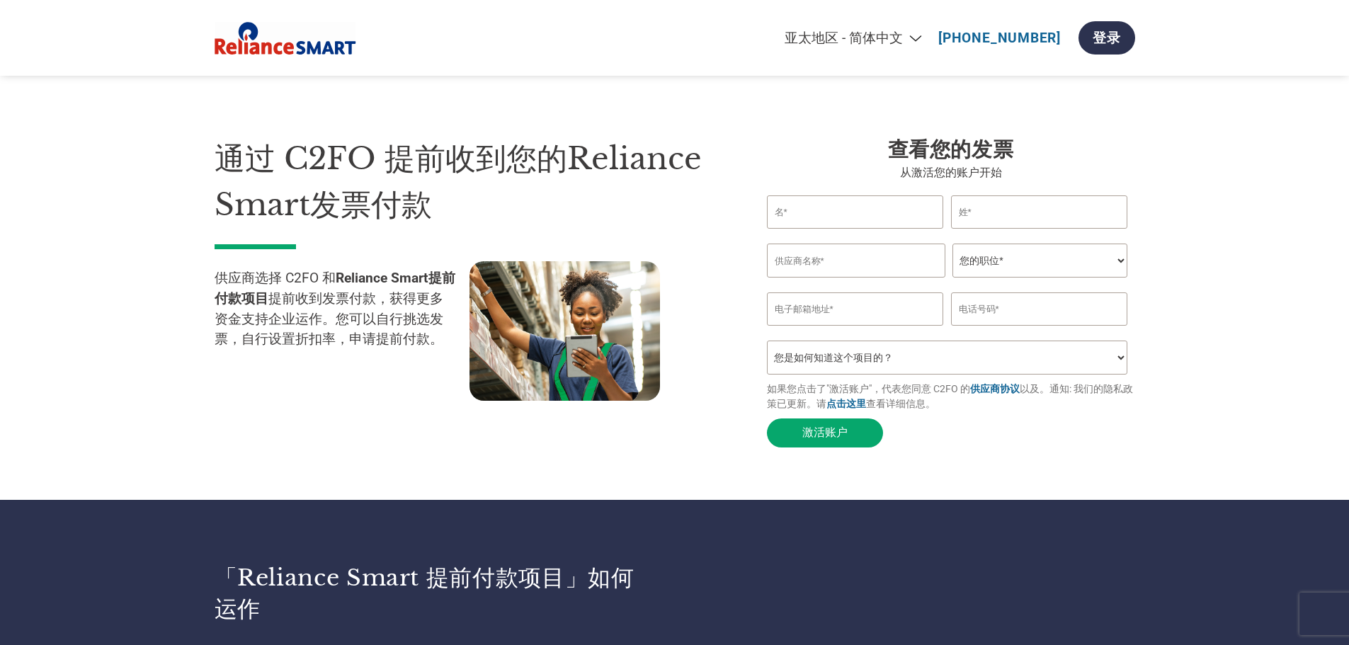
select select "zh-CN"
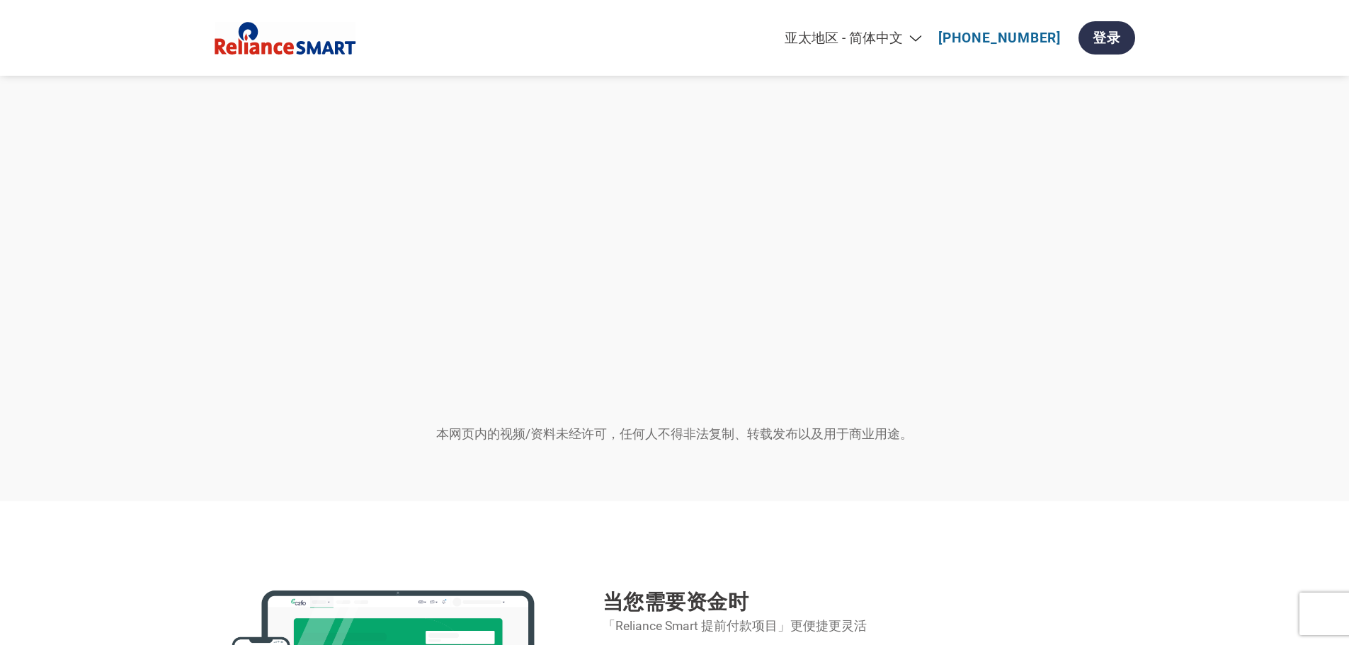
scroll to position [1133, 0]
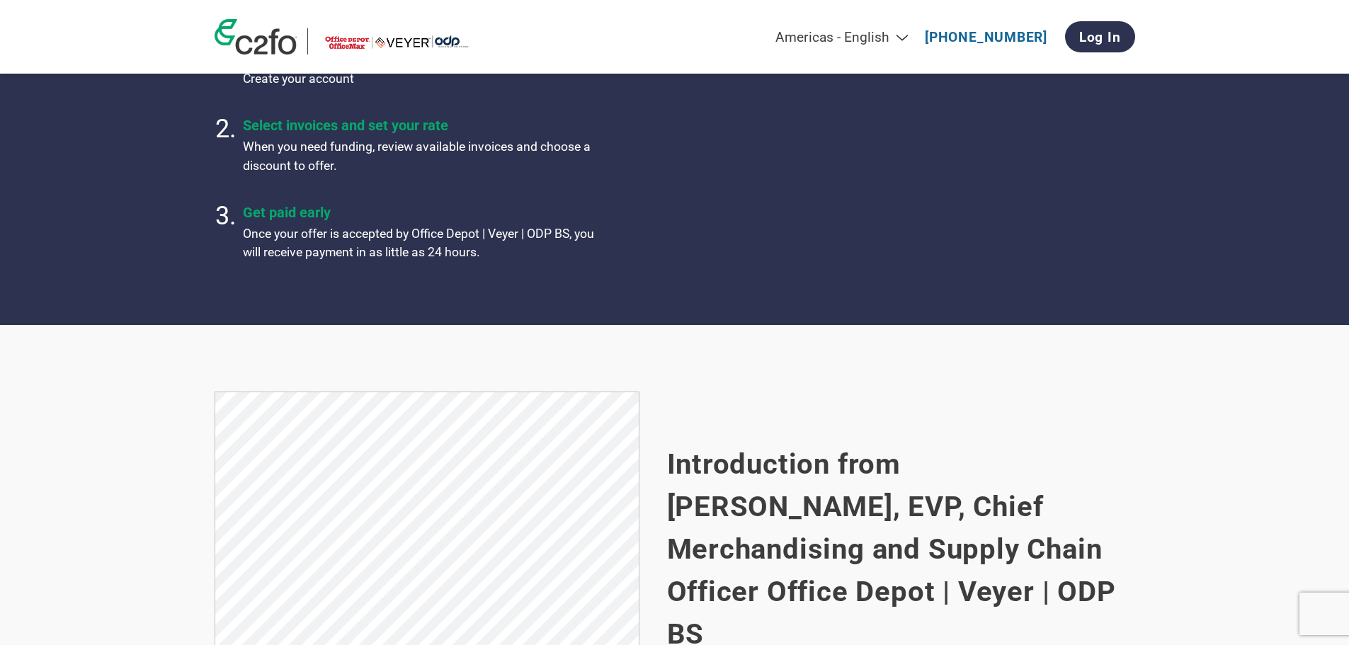
scroll to position [637, 0]
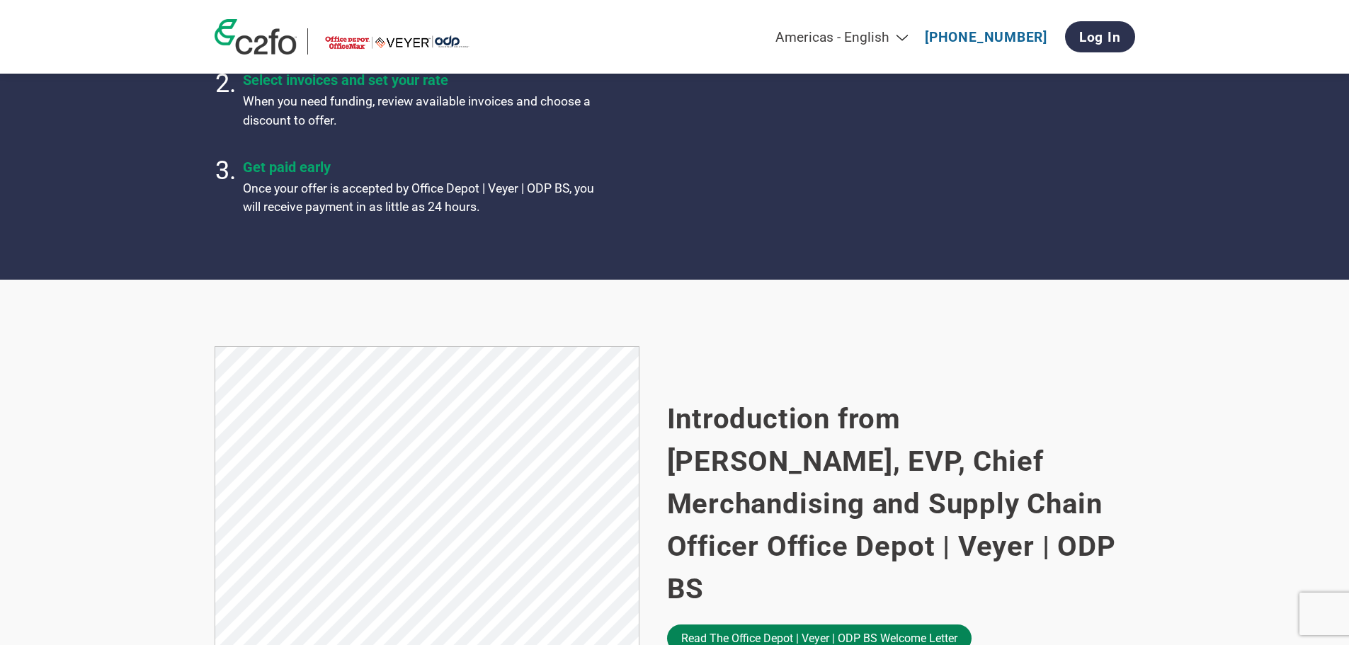
click at [770, 624] on link "Read the Office Depot | Veyer | ODP BS welcome letter" at bounding box center [819, 638] width 304 height 28
